Goal: Task Accomplishment & Management: Manage account settings

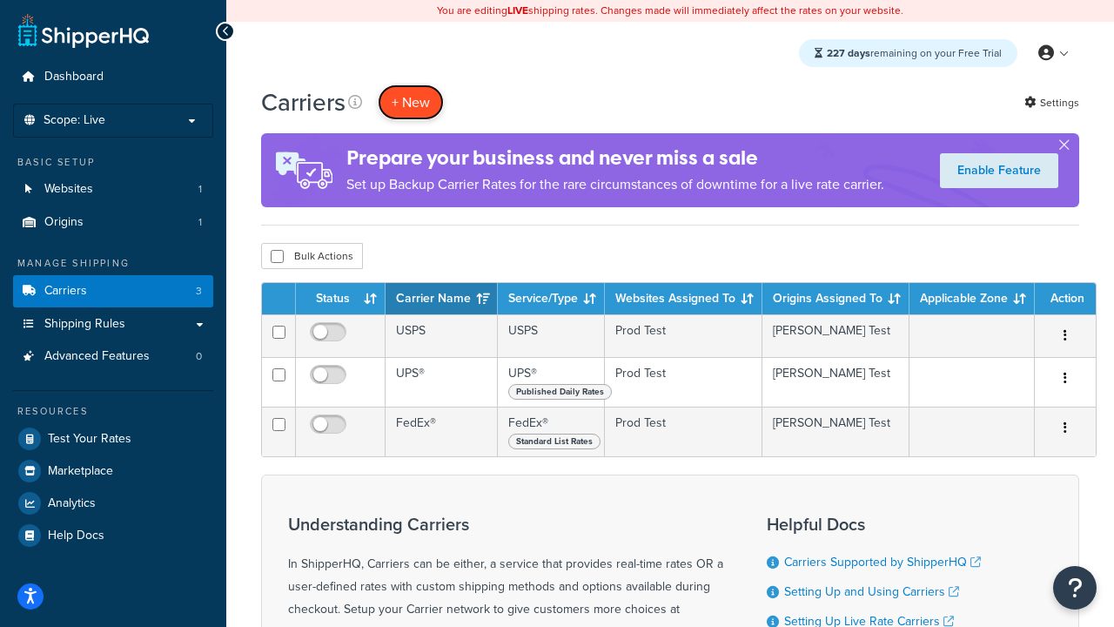
click at [411, 102] on button "+ New" at bounding box center [411, 102] width 66 height 36
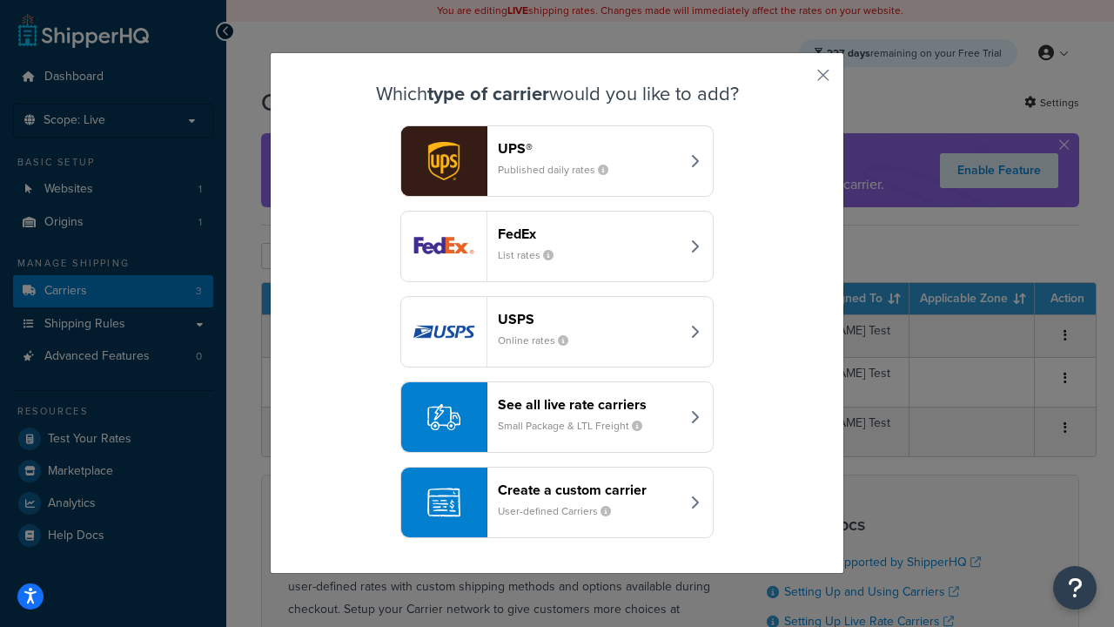
click at [588, 233] on header "FedEx" at bounding box center [589, 233] width 182 height 17
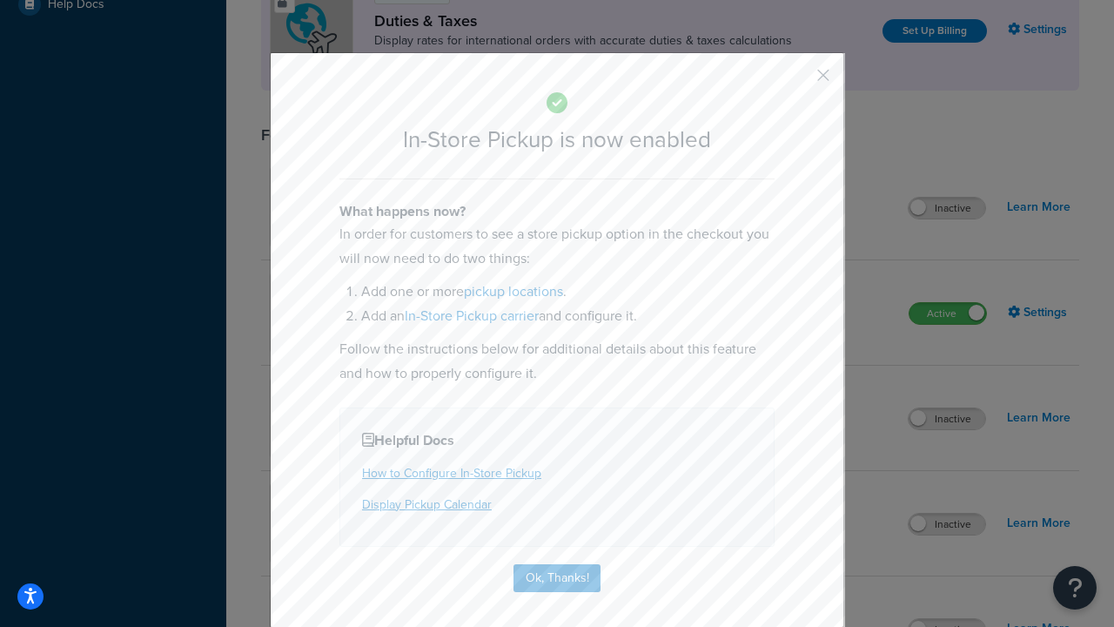
click at [797, 81] on button "button" at bounding box center [798, 81] width 4 height 4
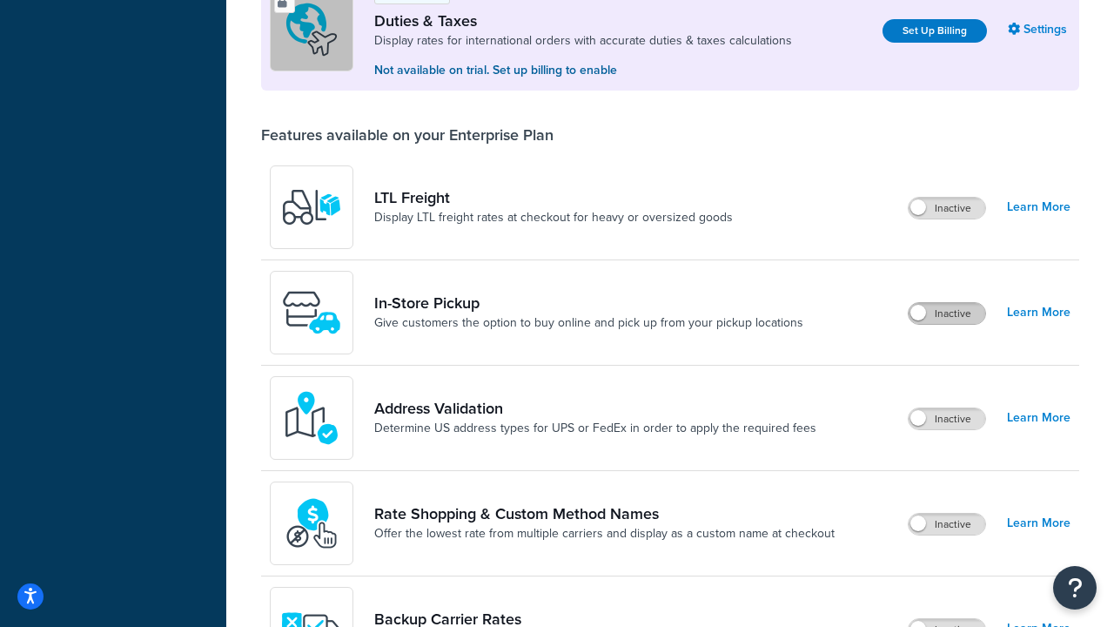
scroll to position [531, 0]
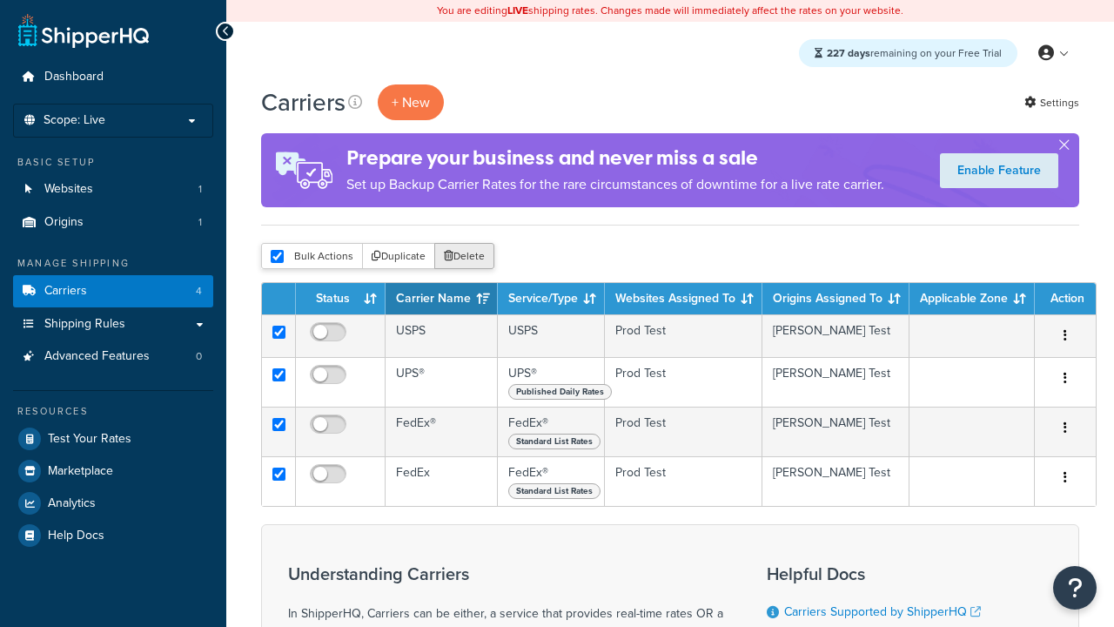
click at [468, 257] on button "Delete" at bounding box center [464, 256] width 60 height 26
